Goal: Task Accomplishment & Management: Manage account settings

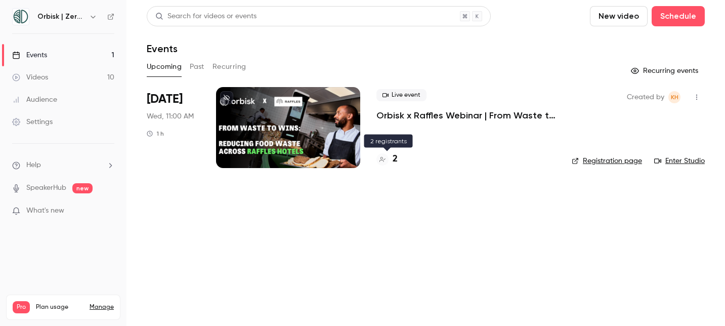
click at [393, 158] on h4 "2" at bounding box center [394, 159] width 5 height 14
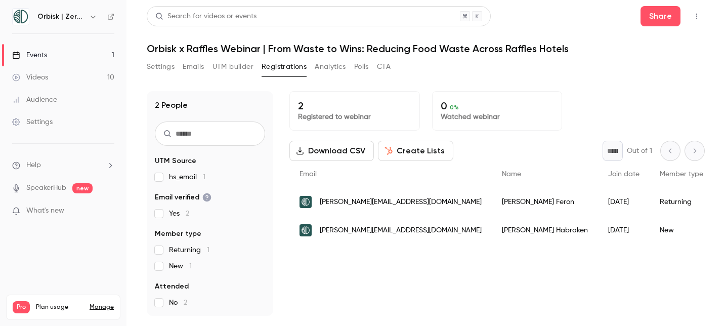
click at [713, 228] on div "No" at bounding box center [738, 230] width 51 height 28
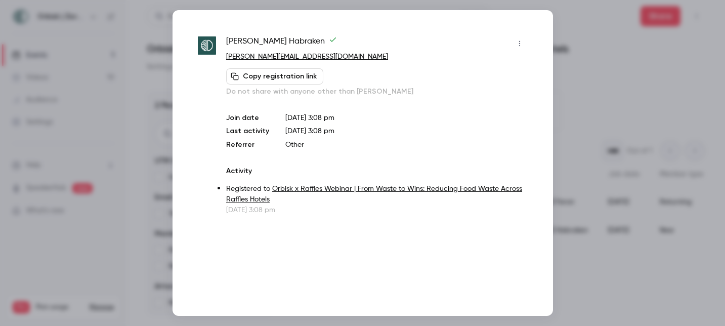
click at [516, 46] on icon "button" at bounding box center [519, 43] width 8 height 7
click at [481, 95] on div "Remove registration" at bounding box center [480, 96] width 77 height 10
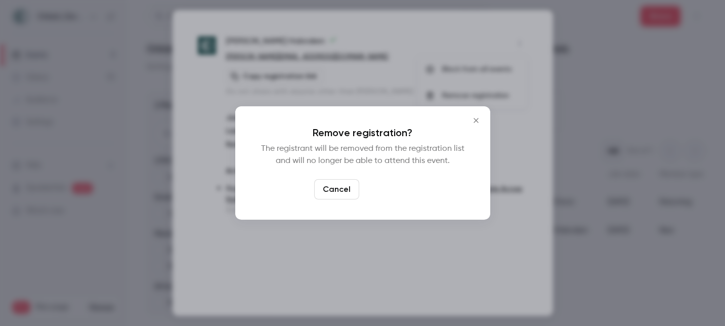
click at [386, 196] on button "Confirm" at bounding box center [387, 189] width 48 height 20
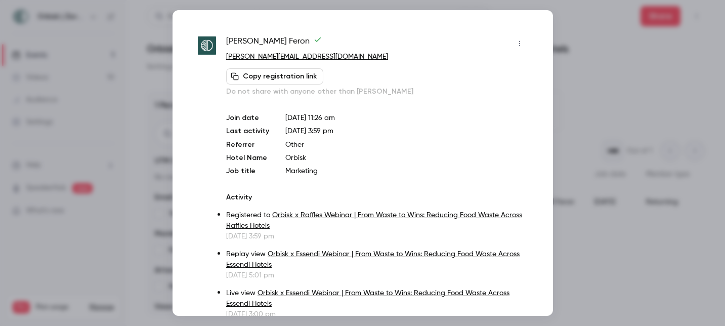
click at [517, 38] on button "button" at bounding box center [519, 43] width 16 height 16
click at [470, 97] on div "Remove registration" at bounding box center [472, 96] width 77 height 10
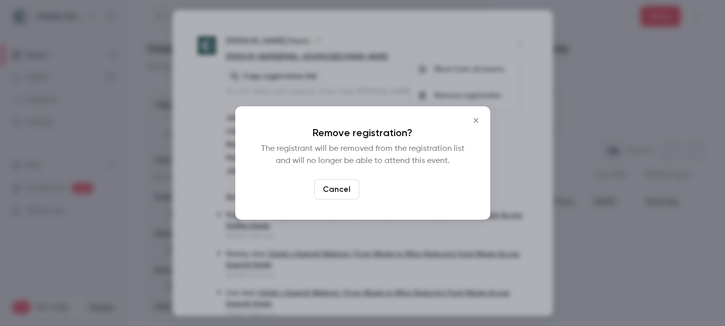
click at [386, 188] on button "Confirm" at bounding box center [387, 189] width 48 height 20
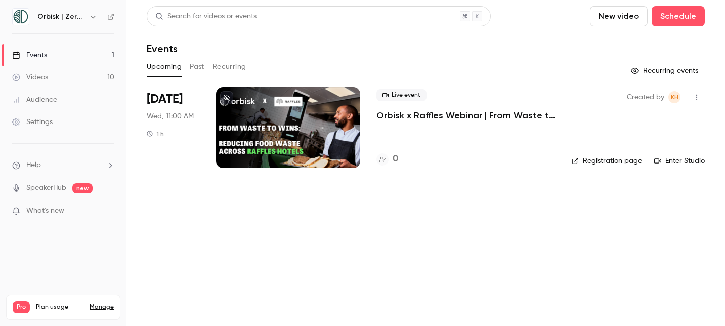
click at [628, 160] on link "Registration page" at bounding box center [606, 161] width 70 height 10
